Goal: Transaction & Acquisition: Purchase product/service

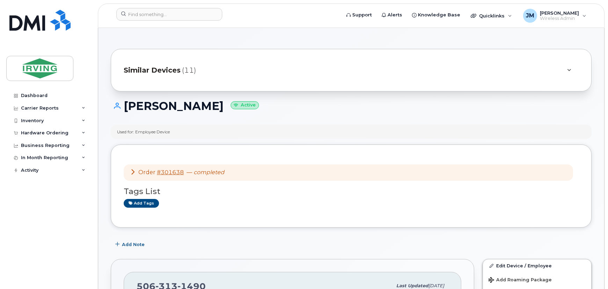
scroll to position [63, 0]
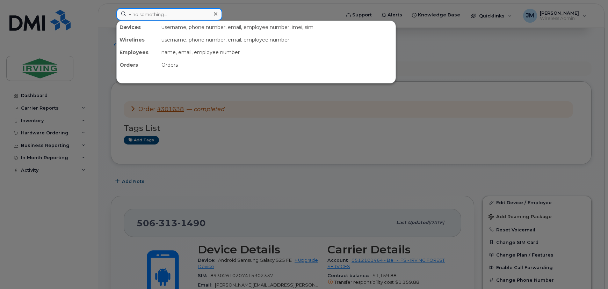
click at [164, 19] on input at bounding box center [169, 14] width 106 height 13
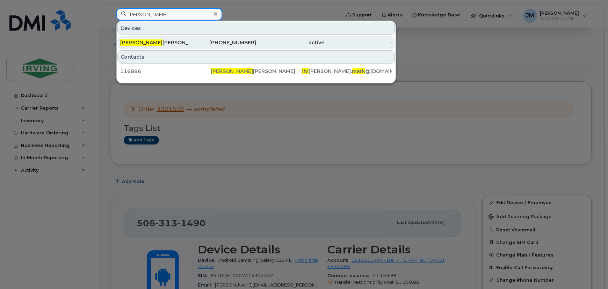
type input "[PERSON_NAME]"
click at [183, 39] on div "[PERSON_NAME] [PERSON_NAME]" at bounding box center [154, 42] width 68 height 7
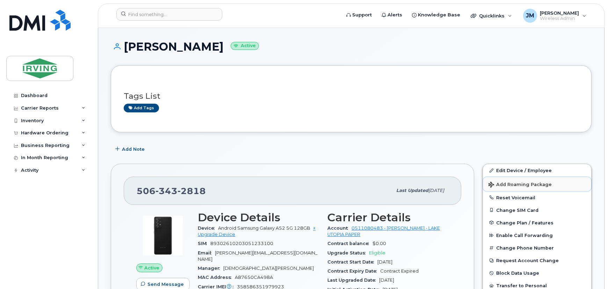
click at [524, 187] on button "Add Roaming Package" at bounding box center [537, 184] width 108 height 14
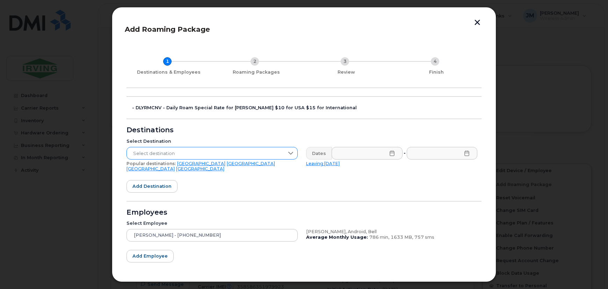
click at [183, 150] on span "Select destination" at bounding box center [205, 153] width 157 height 13
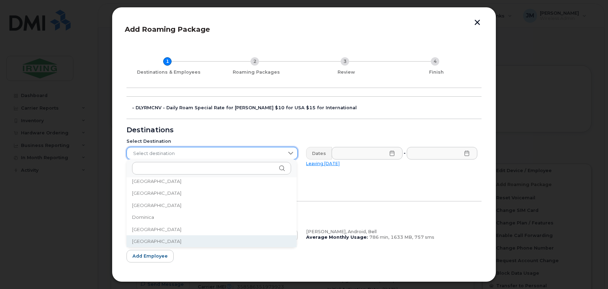
scroll to position [2286, 0]
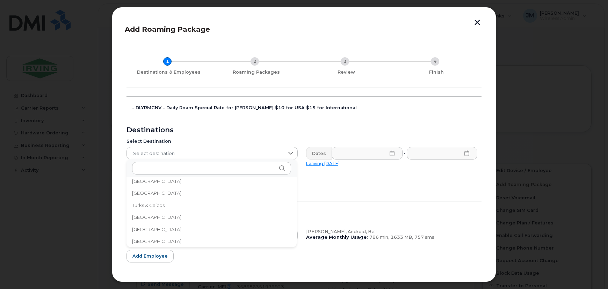
click at [226, 138] on div "Select Destination Select destination Popular destinations: USA Mexico United K…" at bounding box center [211, 155] width 179 height 42
